Goal: Information Seeking & Learning: Learn about a topic

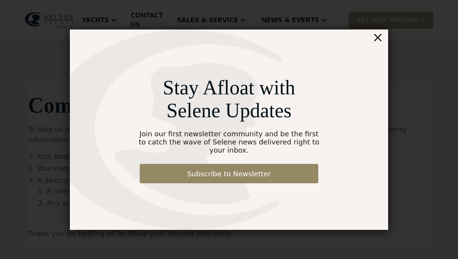
click at [378, 40] on div "×" at bounding box center [377, 38] width 11 height 16
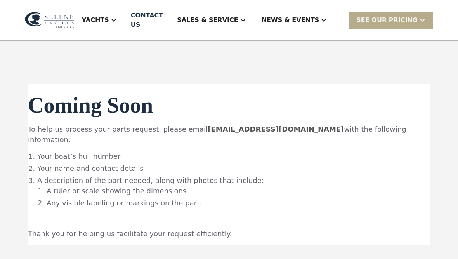
click at [109, 16] on div "Yachts" at bounding box center [95, 20] width 27 height 9
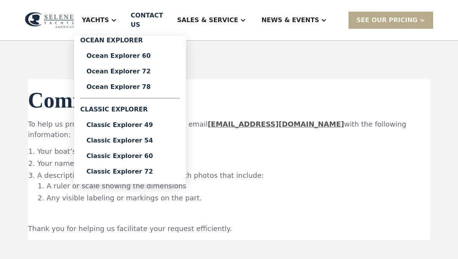
scroll to position [1, 0]
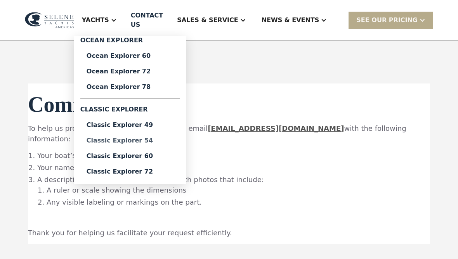
click at [150, 137] on div "Classic Explorer 54" at bounding box center [130, 140] width 87 height 6
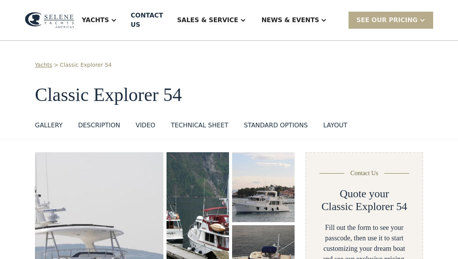
click at [109, 20] on div "Yachts" at bounding box center [95, 20] width 27 height 9
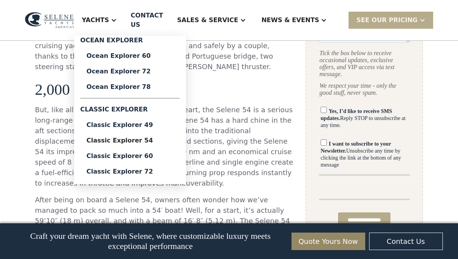
scroll to position [495, 0]
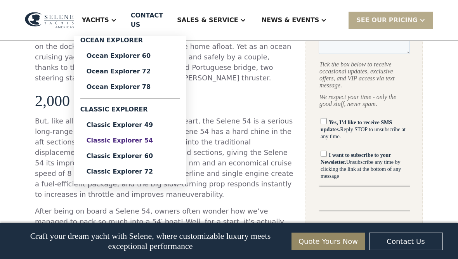
click at [163, 137] on div "Classic Explorer 54" at bounding box center [130, 140] width 87 height 6
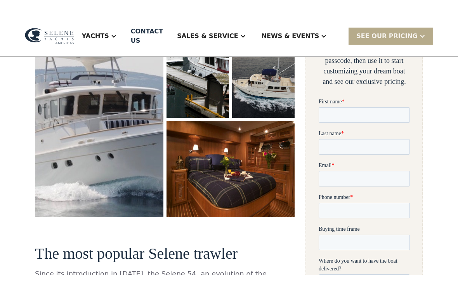
scroll to position [187, 0]
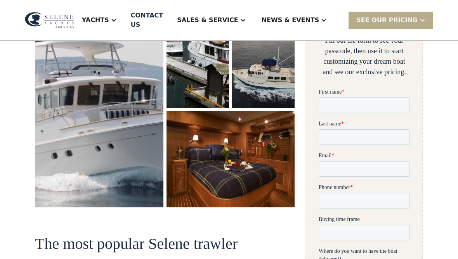
click at [117, 17] on div at bounding box center [114, 20] width 6 height 6
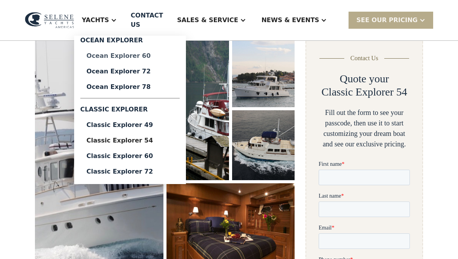
scroll to position [0, 0]
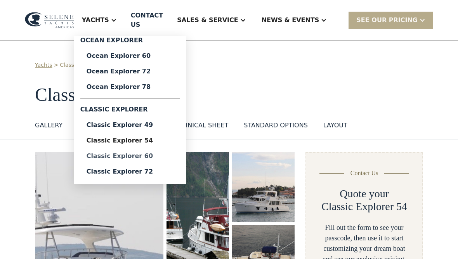
click at [132, 153] on div "Classic Explorer 60" at bounding box center [130, 156] width 87 height 6
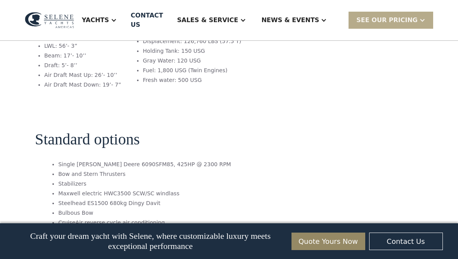
scroll to position [1118, 0]
